Goal: Task Accomplishment & Management: Use online tool/utility

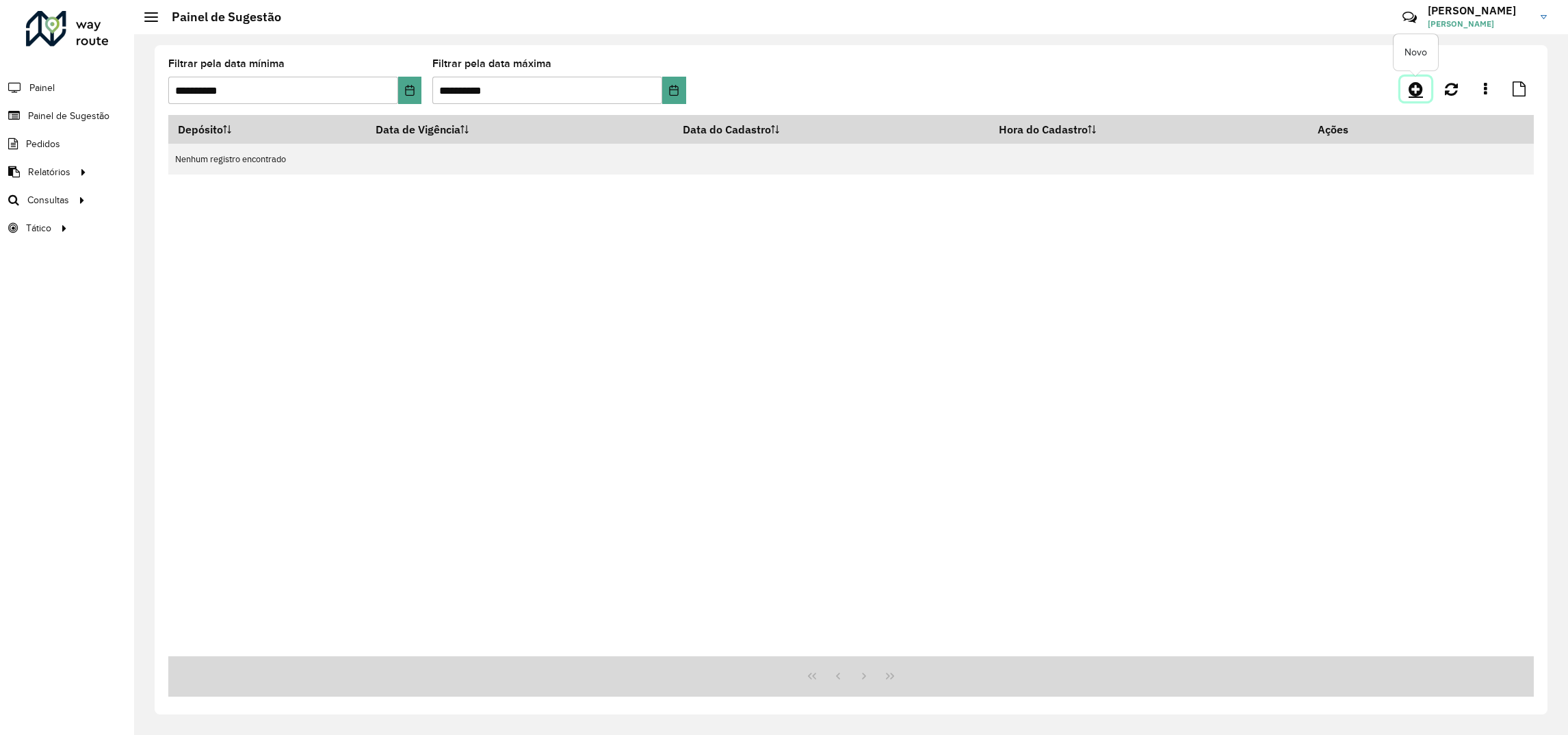
click at [1426, 89] on link at bounding box center [1415, 89] width 31 height 25
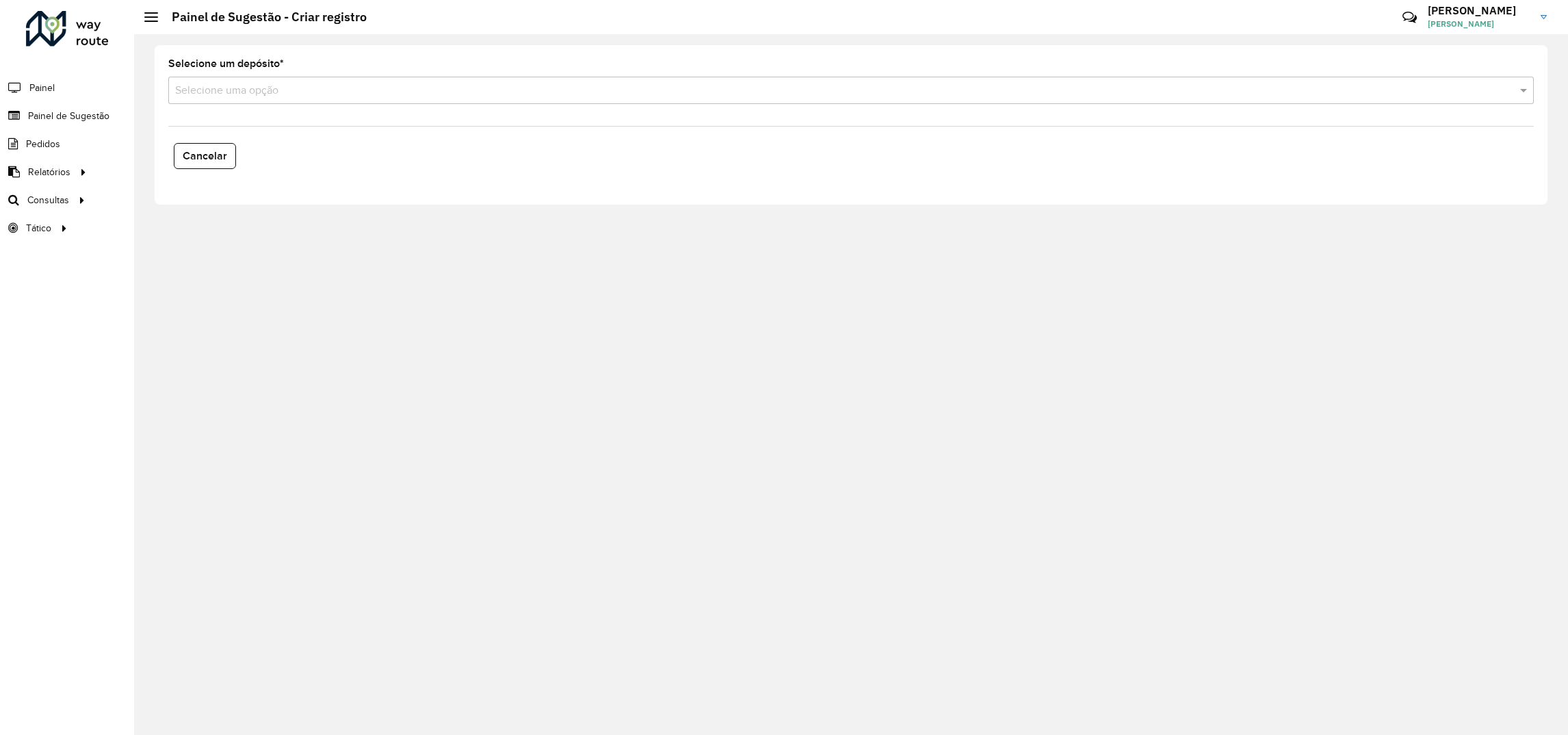
click at [247, 97] on input "text" at bounding box center [837, 91] width 1324 height 17
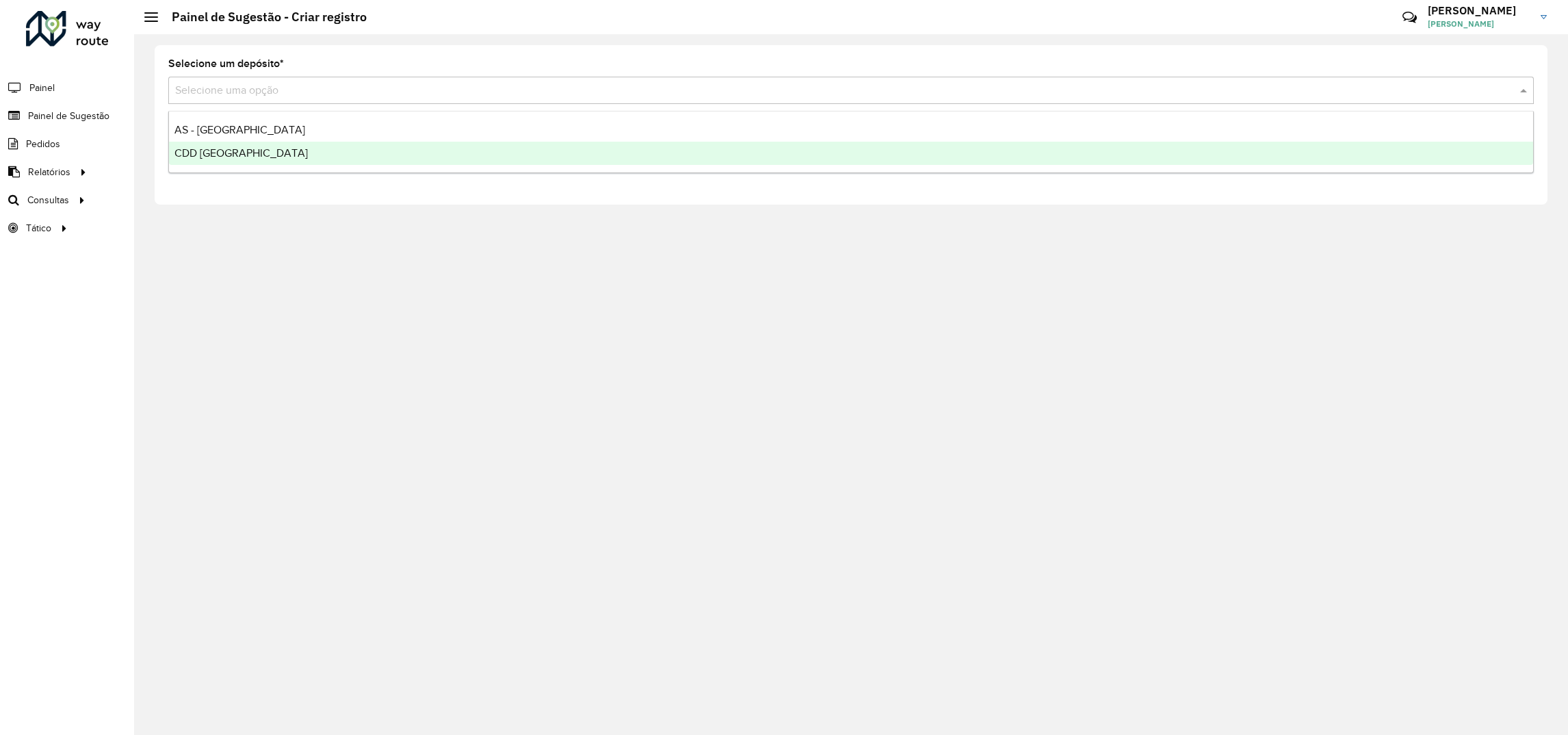
click at [233, 150] on span "CDD [GEOGRAPHIC_DATA]" at bounding box center [241, 153] width 134 height 12
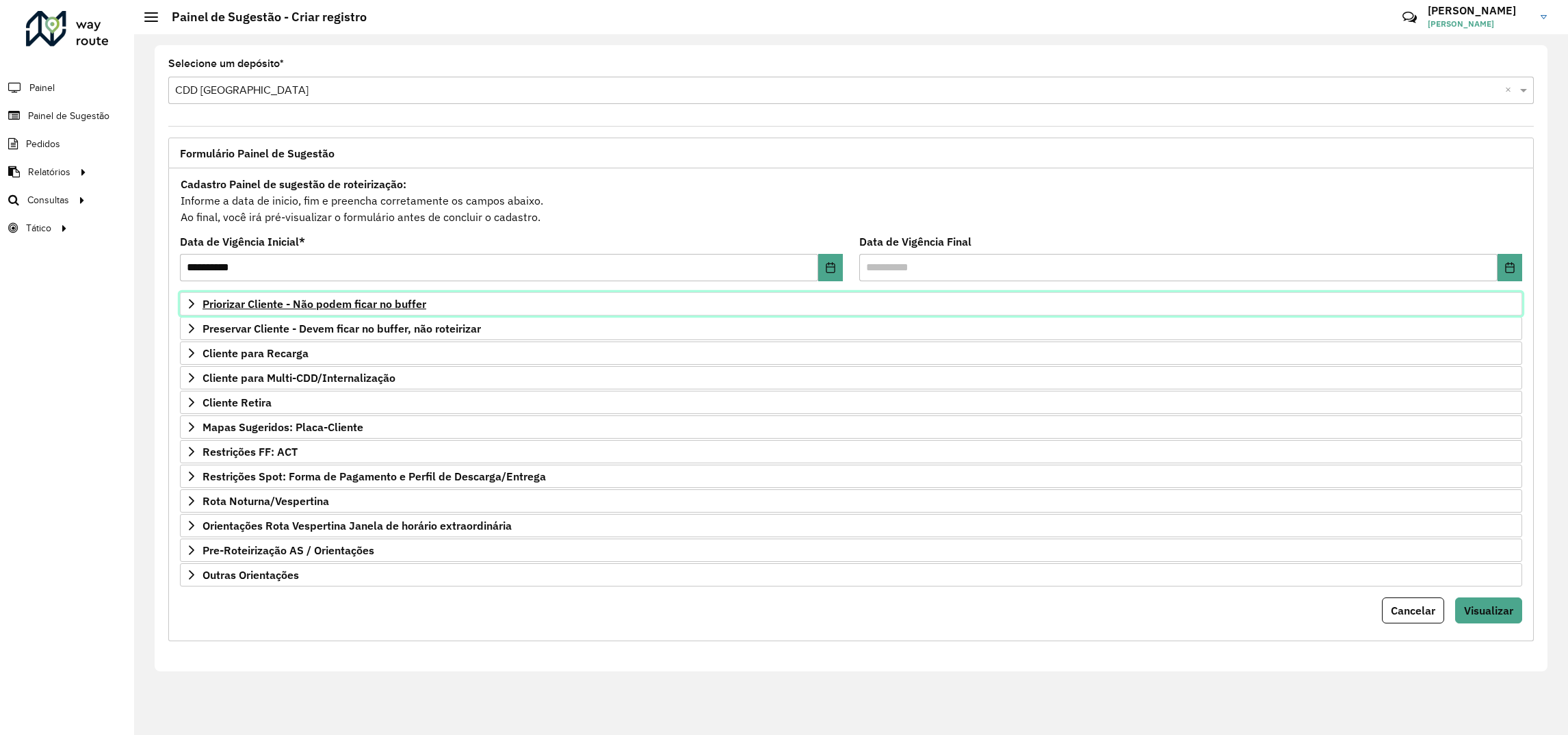
click at [232, 309] on span "Priorizar Cliente - Não podem ficar no buffer" at bounding box center [314, 304] width 224 height 11
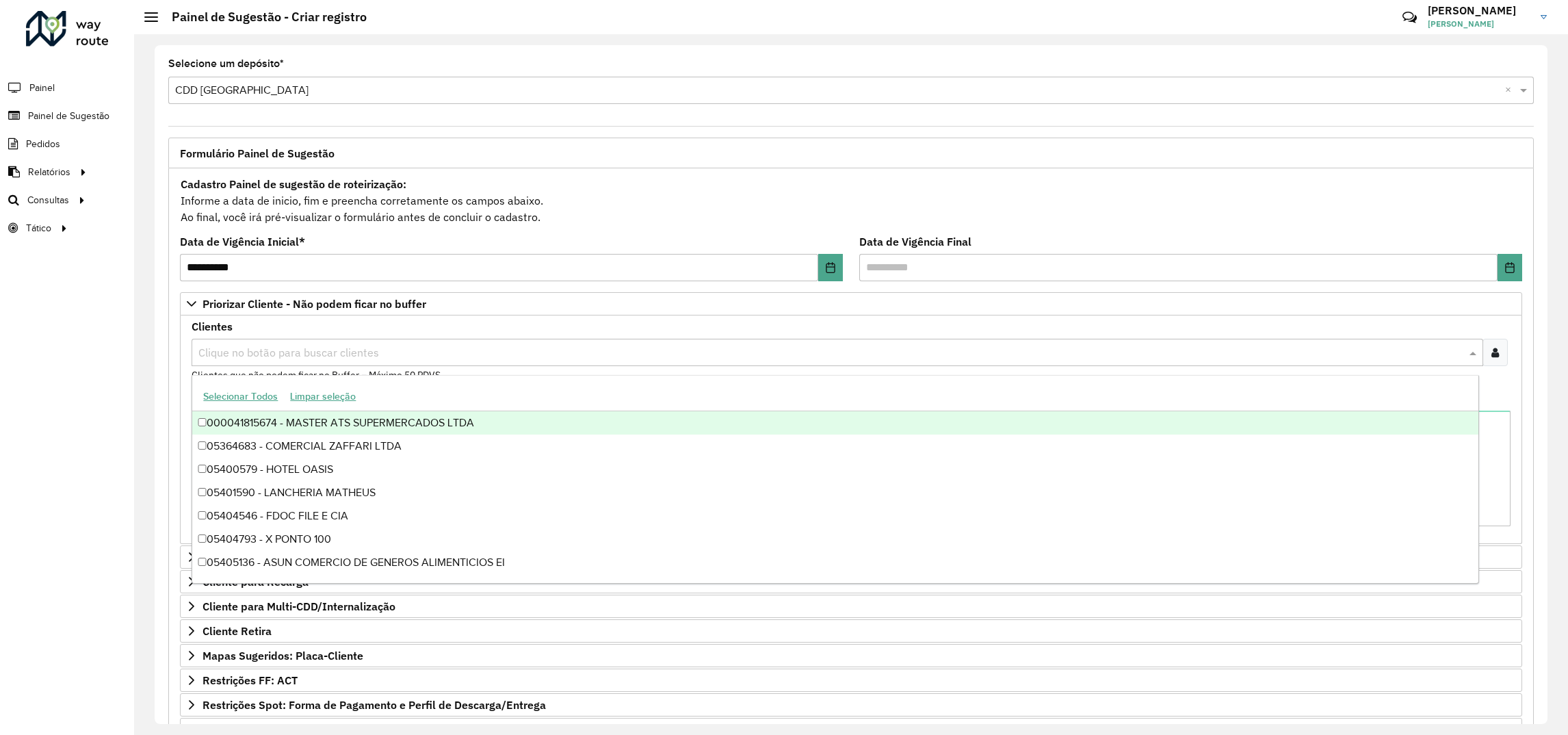
click at [286, 355] on input "text" at bounding box center [830, 353] width 1271 height 17
type input "*****"
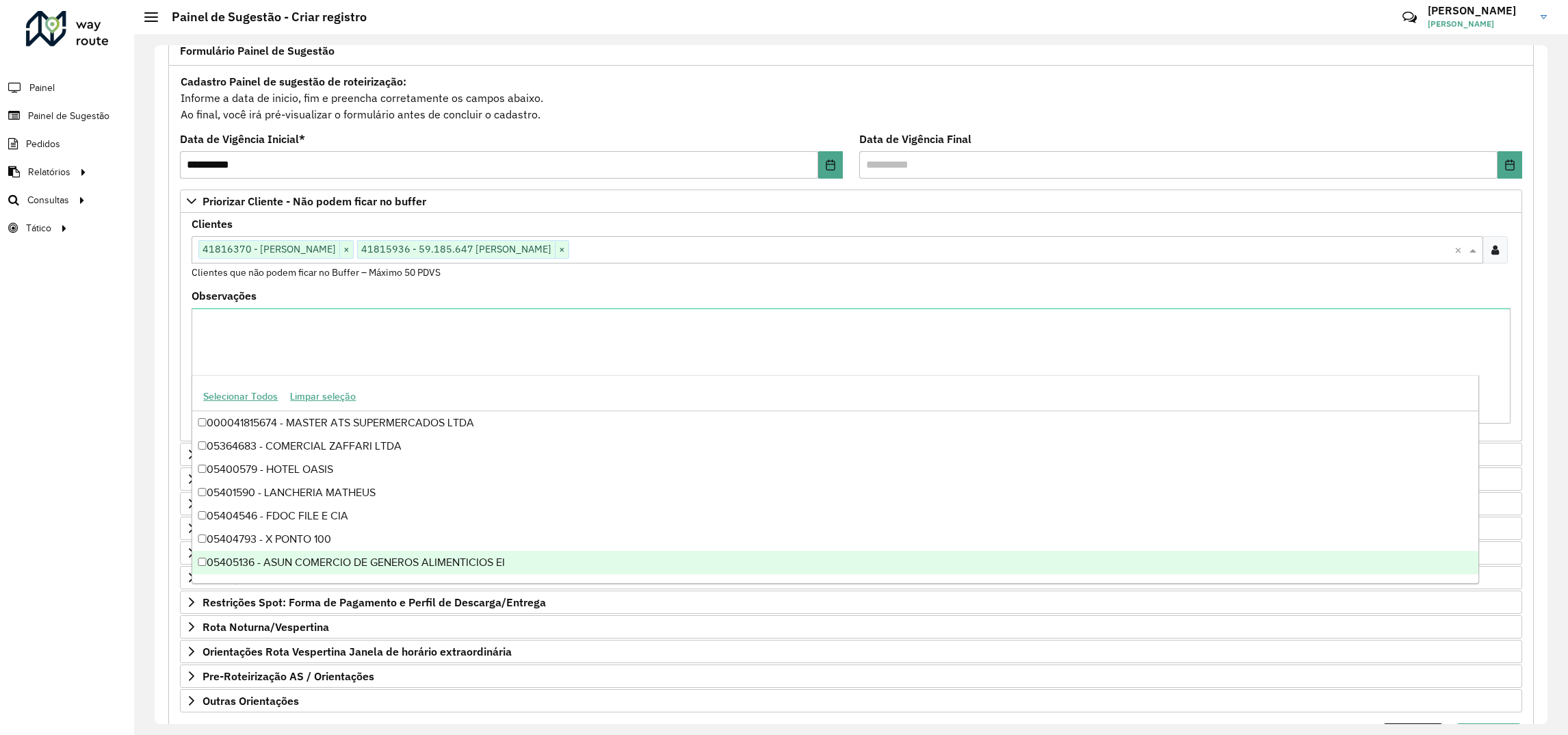
scroll to position [182, 0]
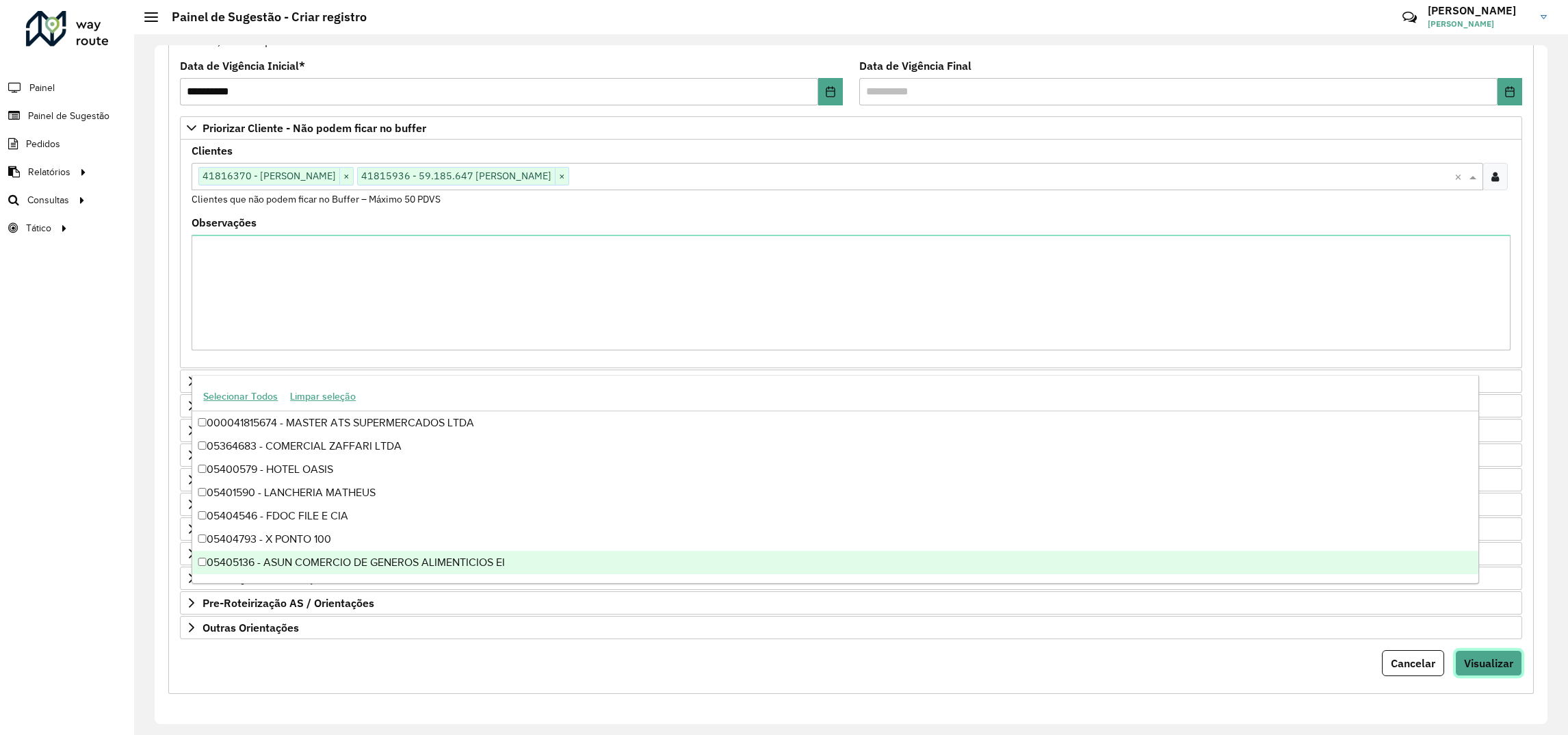
click at [1493, 672] on button "Visualizar" at bounding box center [1488, 663] width 67 height 26
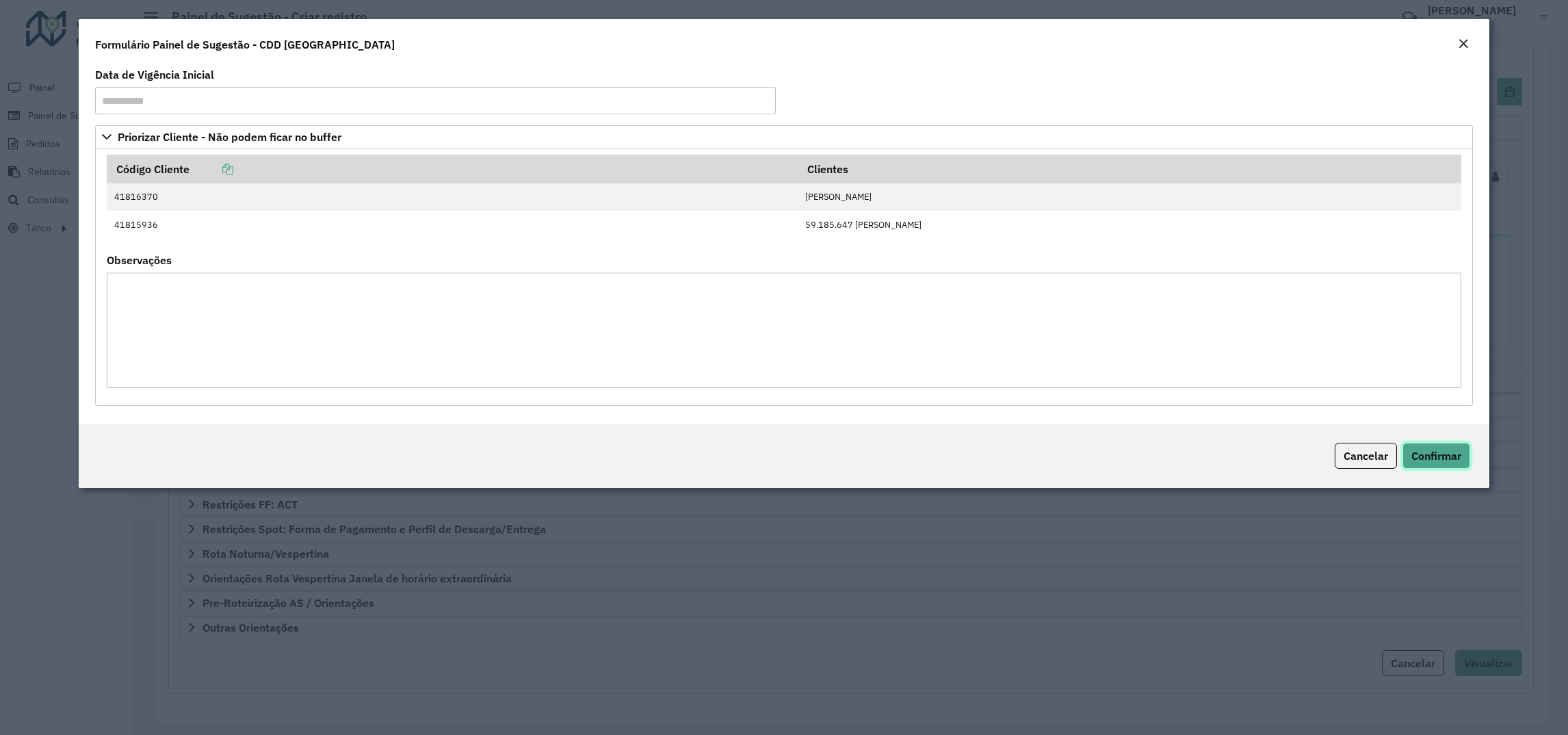
click at [1428, 453] on span "Confirmar" at bounding box center [1436, 456] width 50 height 13
